Goal: Transaction & Acquisition: Purchase product/service

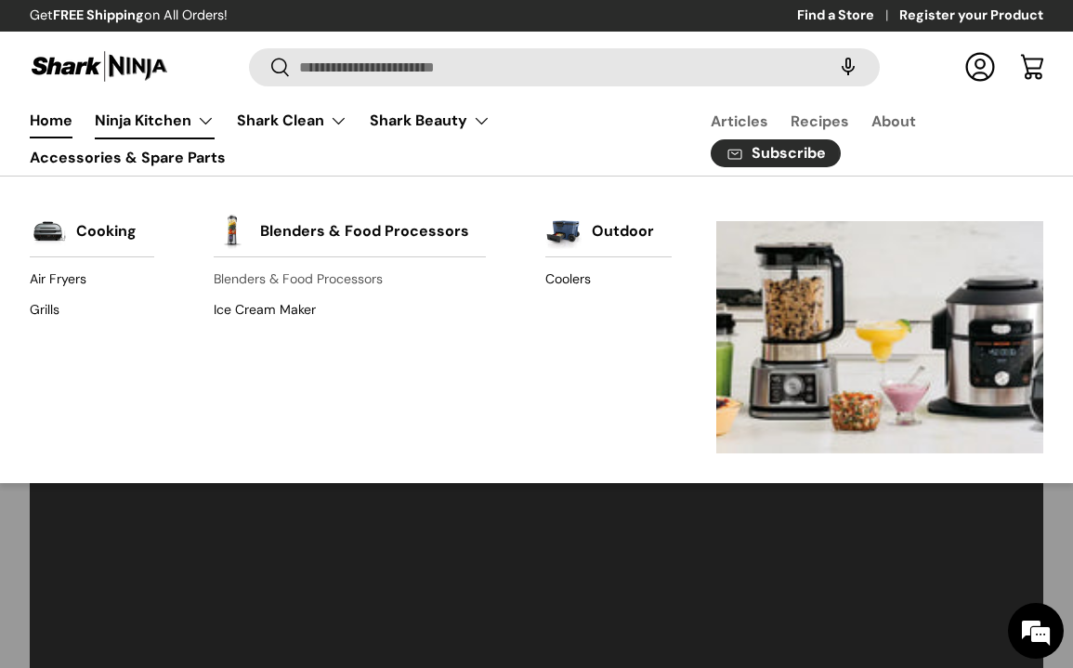
click at [291, 279] on link "Blenders & Food Processors" at bounding box center [350, 280] width 273 height 30
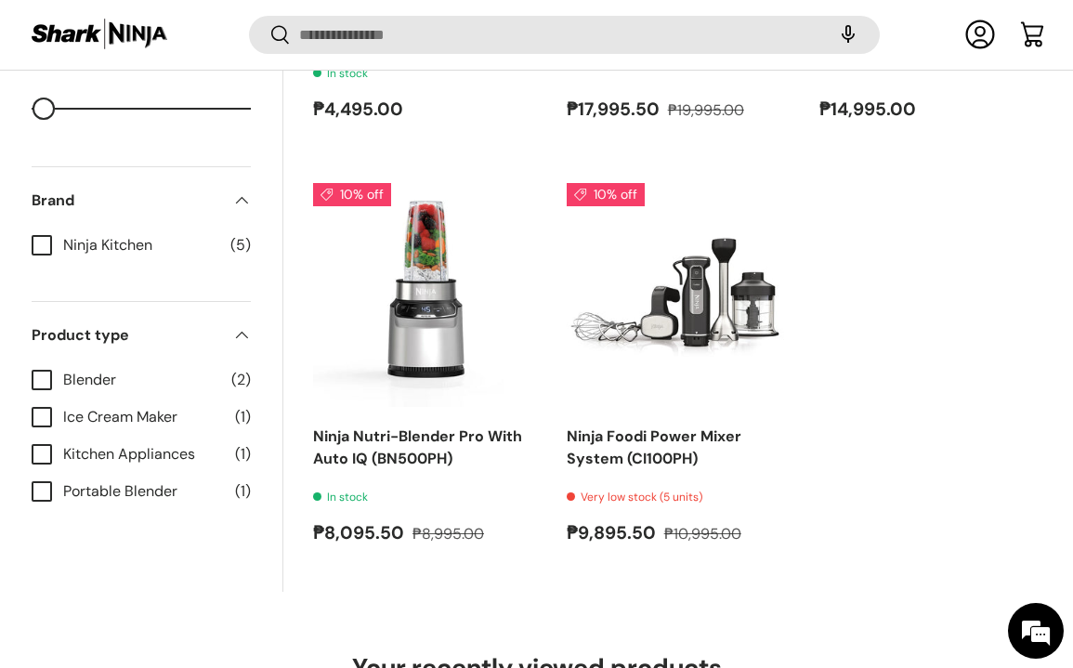
scroll to position [1127, 0]
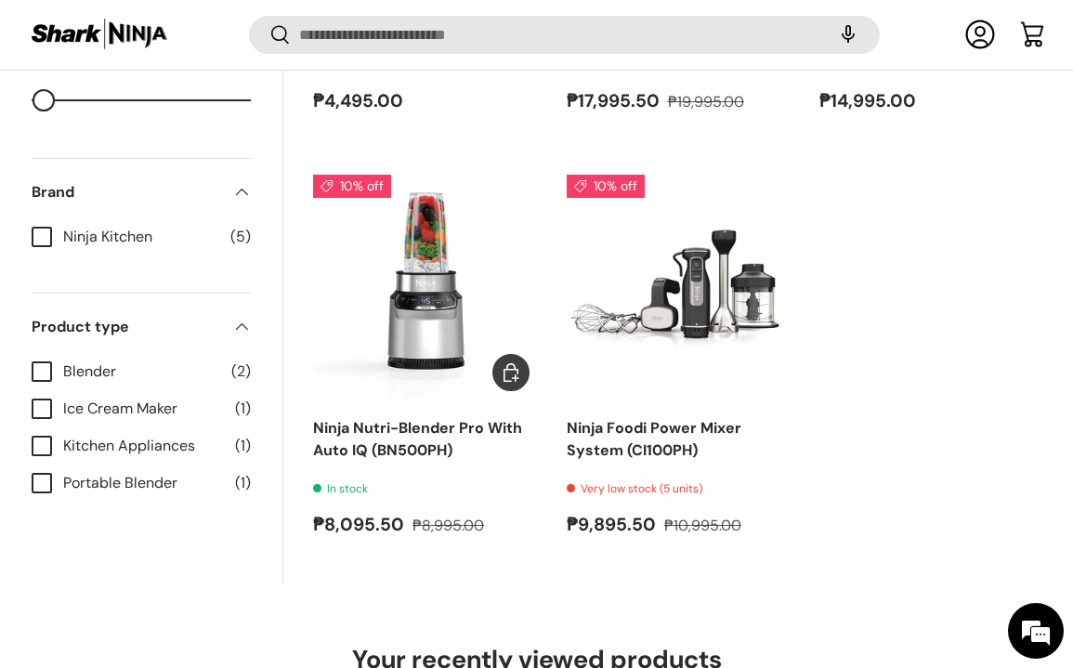
click at [0, 0] on img "Ninja Nutri-Blender Pro With Auto IQ (BN500PH)" at bounding box center [0, 0] width 0 height 0
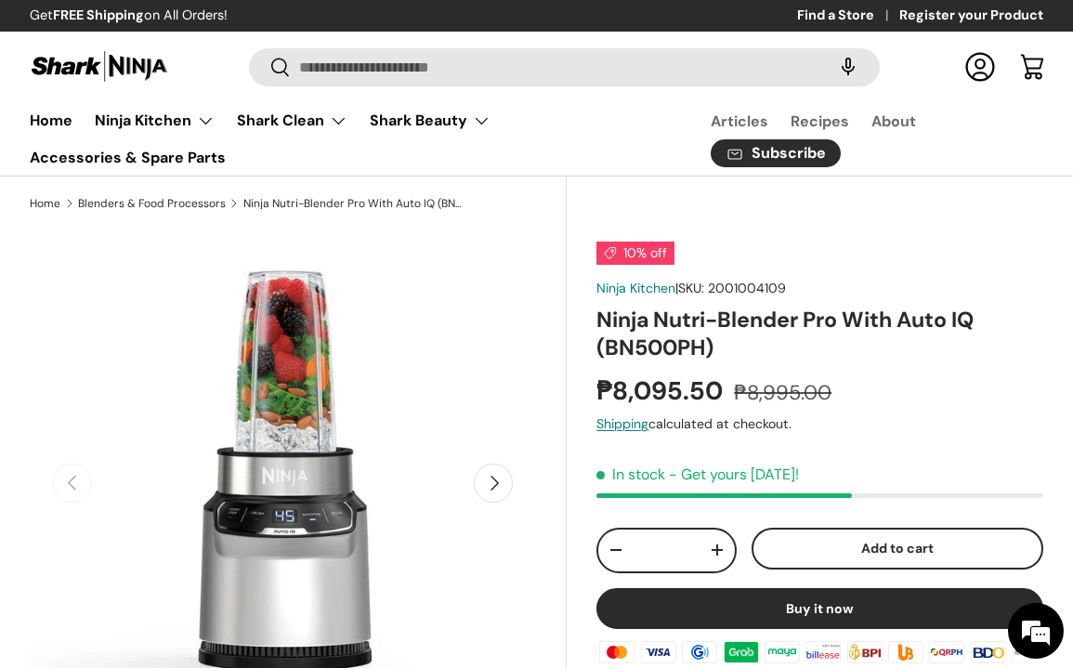
click at [488, 490] on button "Next" at bounding box center [493, 482] width 39 height 39
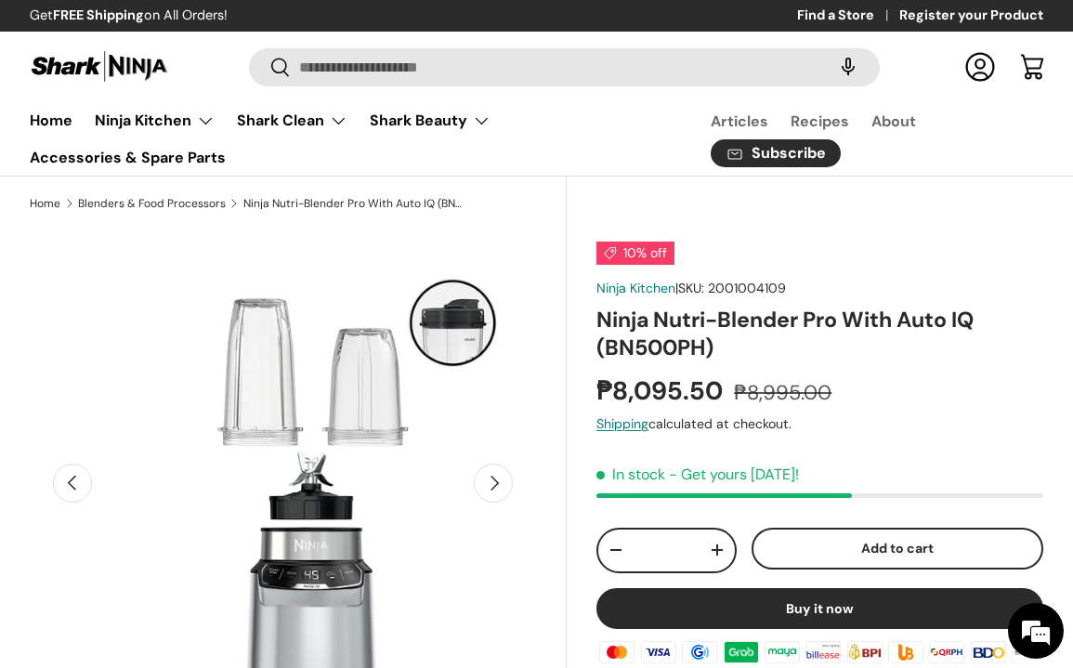
scroll to position [0, 515]
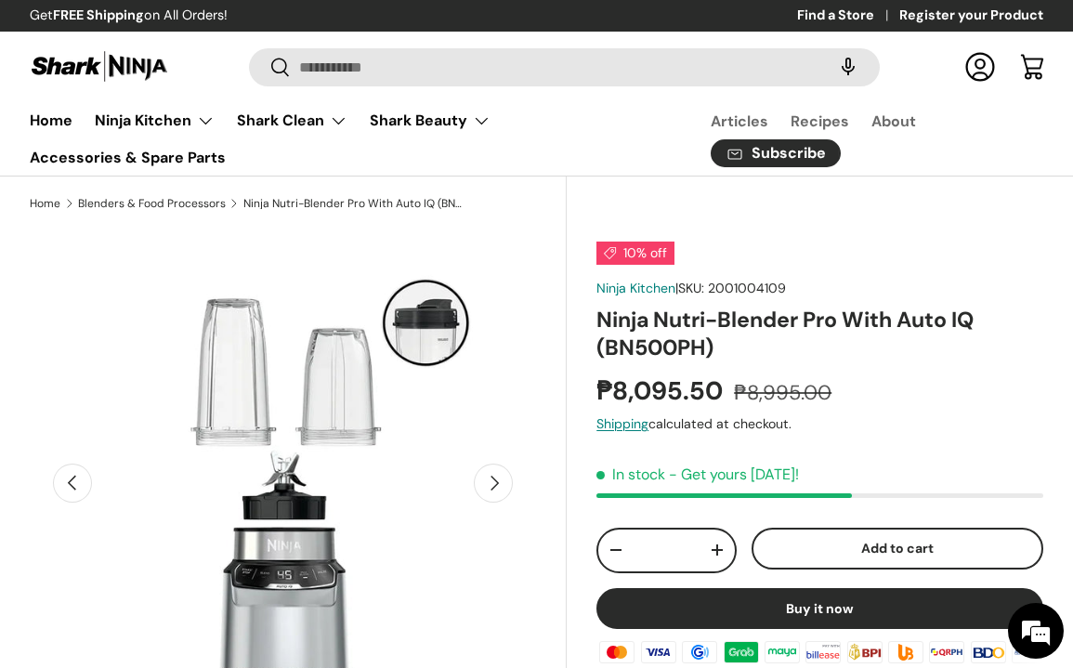
click at [488, 490] on button "Next" at bounding box center [493, 482] width 39 height 39
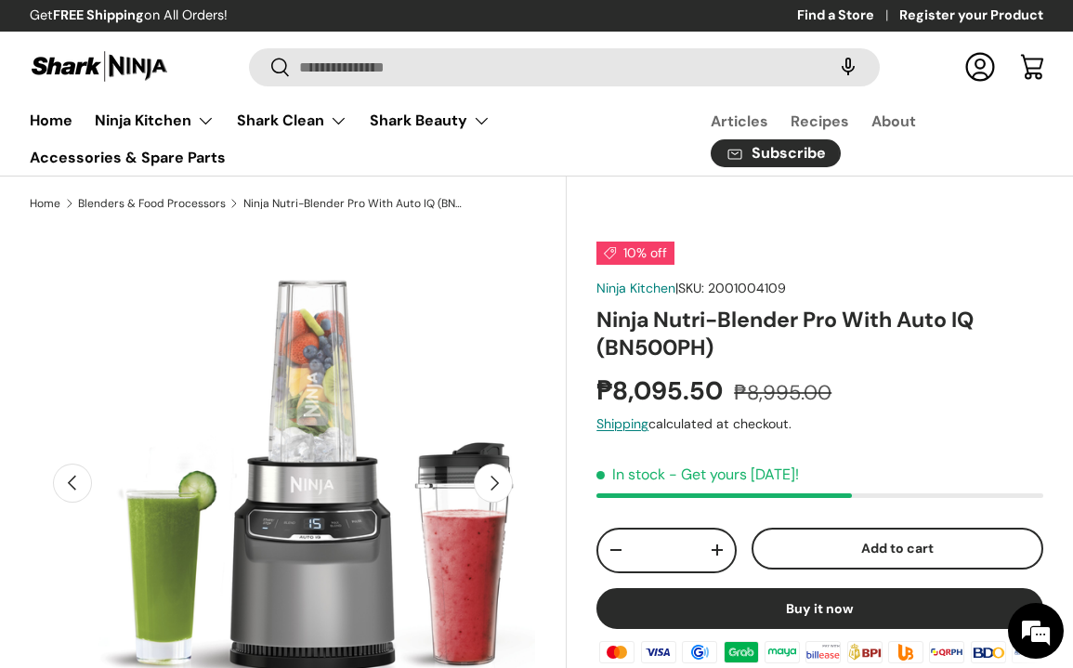
scroll to position [0, 1031]
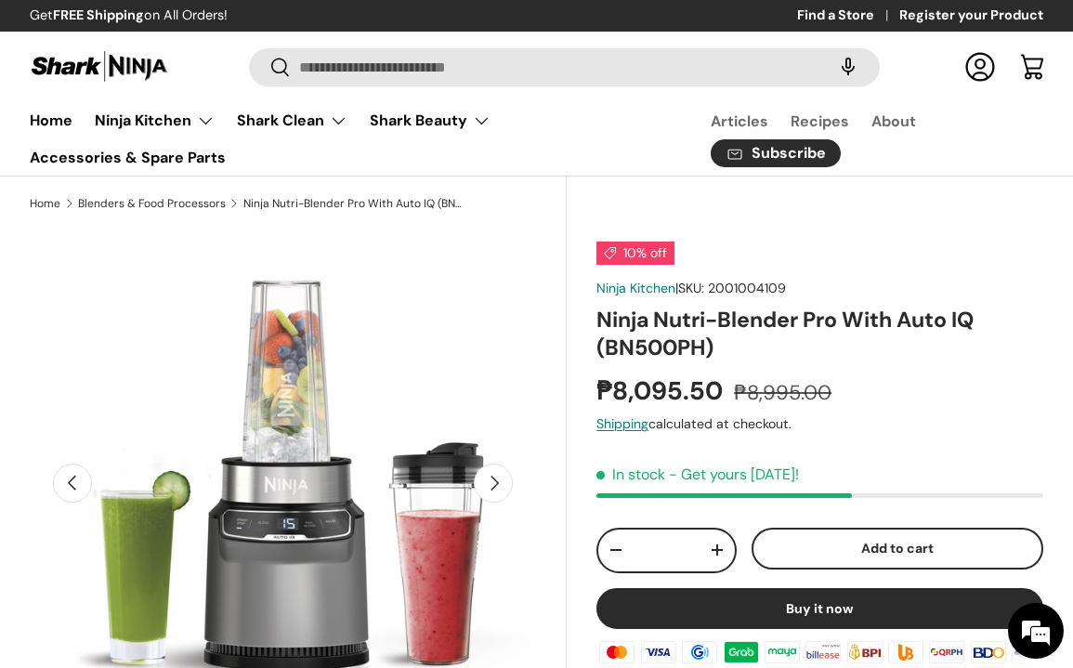
click at [488, 490] on button "Next" at bounding box center [493, 482] width 39 height 39
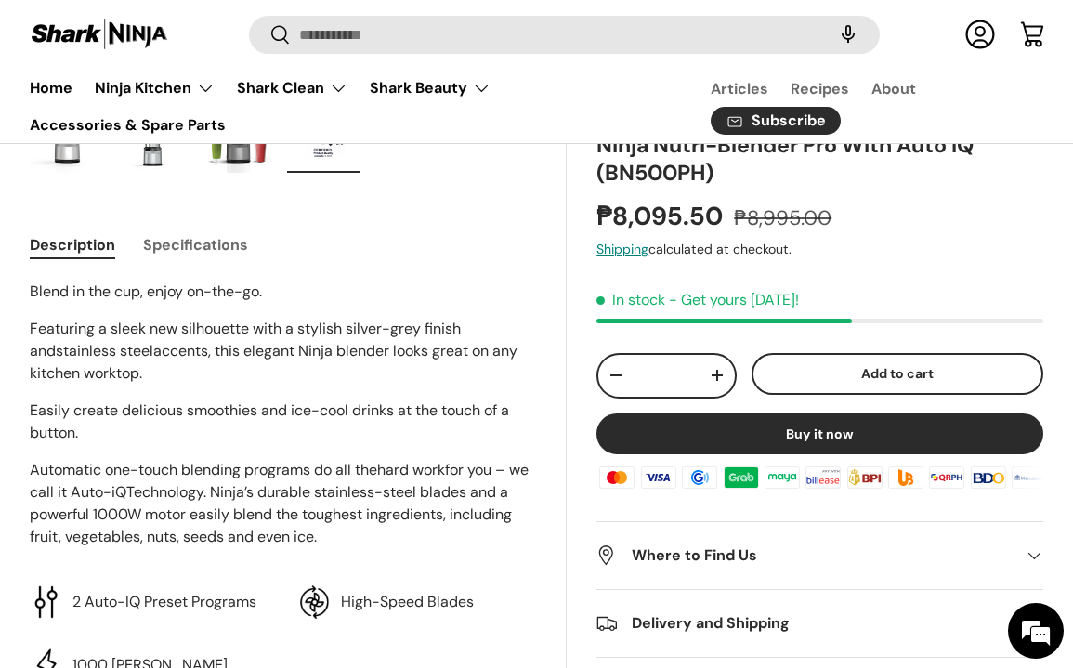
scroll to position [589, 0]
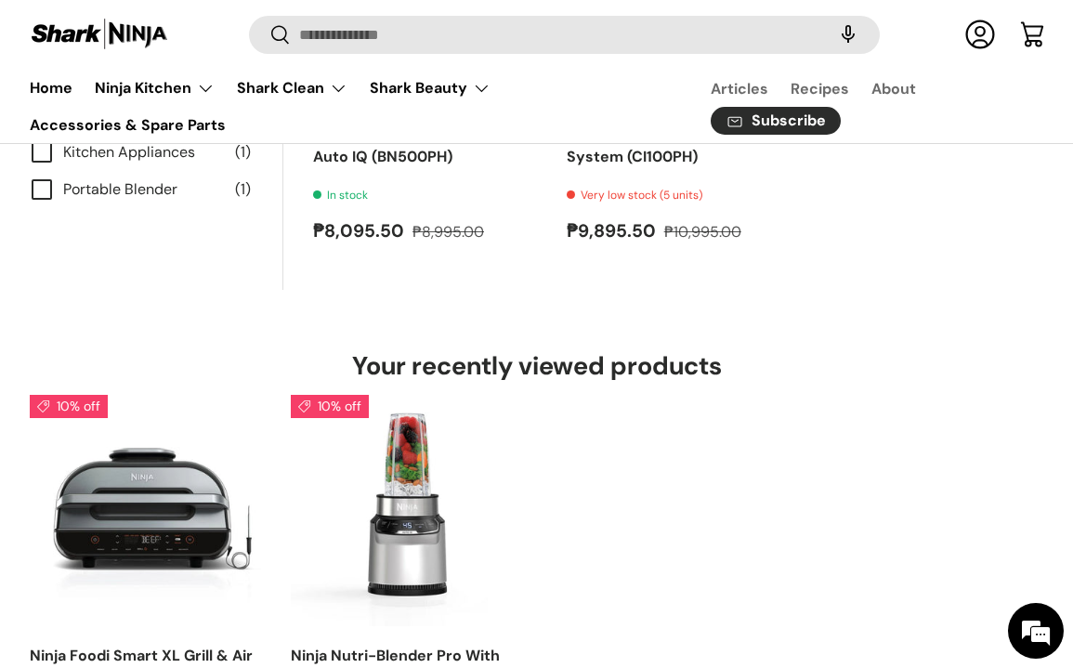
scroll to position [816, 0]
